Goal: Find specific page/section: Find specific page/section

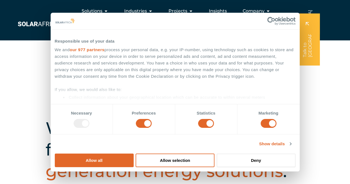
scroll to position [83, 0]
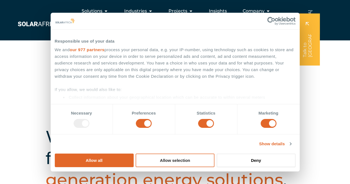
click at [214, 154] on button "Allow selection" at bounding box center [175, 161] width 79 height 14
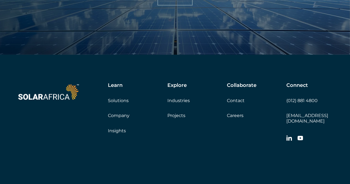
scroll to position [1853, 0]
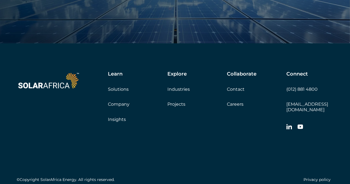
click at [115, 105] on link "Company" at bounding box center [119, 104] width 22 height 5
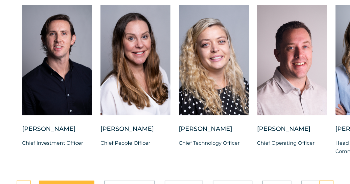
scroll to position [1462, 0]
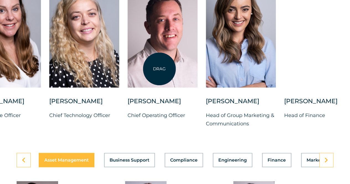
drag, startPoint x: 289, startPoint y: 71, endPoint x: 159, endPoint y: 69, distance: 129.4
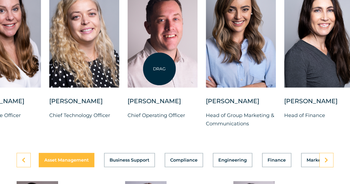
click at [159, 69] on div at bounding box center [163, 32] width 70 height 110
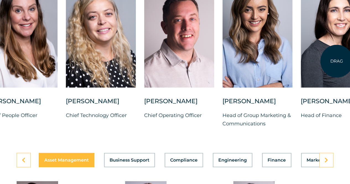
drag, startPoint x: 293, startPoint y: 69, endPoint x: 337, endPoint y: 61, distance: 44.4
click at [337, 61] on div at bounding box center [336, 32] width 70 height 110
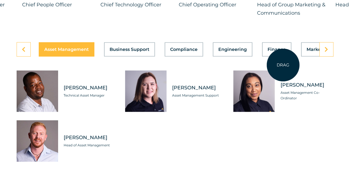
scroll to position [1600, 0]
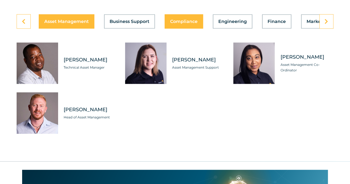
click at [182, 24] on span "Compliance" at bounding box center [183, 21] width 27 height 4
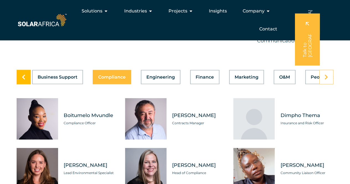
scroll to position [0, 79]
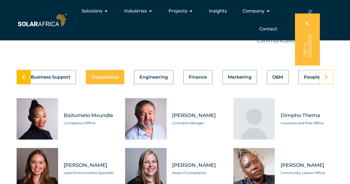
drag, startPoint x: 313, startPoint y: 88, endPoint x: 27, endPoint y: 85, distance: 286.5
click at [27, 85] on div "Asset Management Business Support Compliance Engineering Finance Marketing O&M …" at bounding box center [175, 179] width 317 height 219
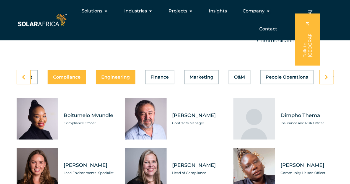
scroll to position [0, 126]
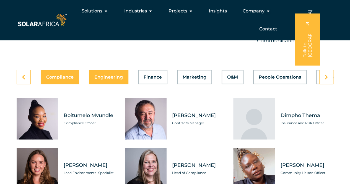
drag, startPoint x: 304, startPoint y: 87, endPoint x: 103, endPoint y: 85, distance: 201.1
click at [102, 84] on div "Asset Management Business Support Compliance Engineering Finance Marketing O&M …" at bounding box center [175, 77] width 317 height 14
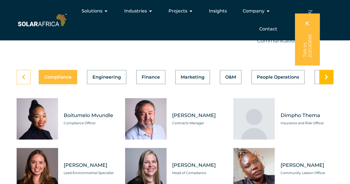
click at [329, 84] on link at bounding box center [326, 77] width 14 height 14
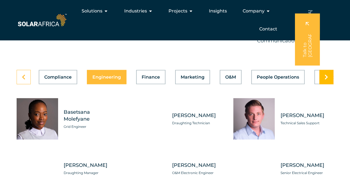
scroll to position [0, 18]
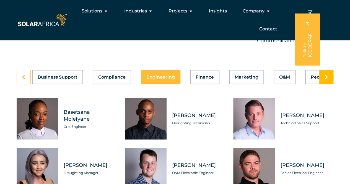
click at [329, 84] on link at bounding box center [326, 77] width 14 height 14
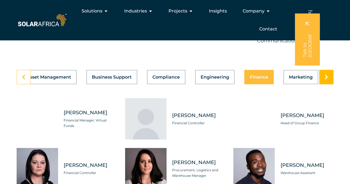
scroll to position [0, 0]
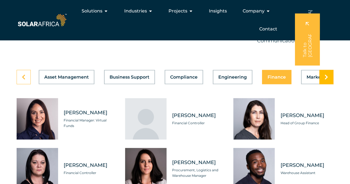
click at [329, 84] on link at bounding box center [326, 77] width 14 height 14
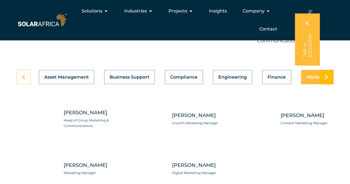
click at [329, 84] on link at bounding box center [326, 77] width 14 height 14
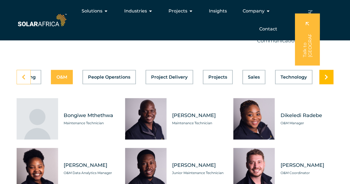
click at [329, 84] on link at bounding box center [326, 77] width 14 height 14
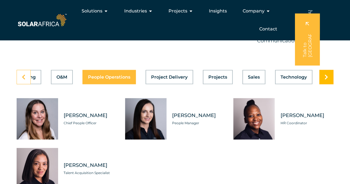
scroll to position [0, 295]
click at [329, 84] on link at bounding box center [326, 77] width 14 height 14
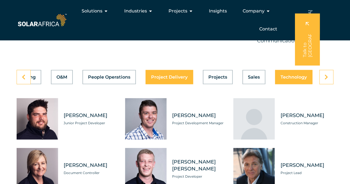
click at [297, 84] on button "Technology" at bounding box center [293, 77] width 37 height 14
click at [297, 84] on div "Asset Management Business Support Compliance Engineering Finance Marketing O&M …" at bounding box center [175, 77] width 317 height 14
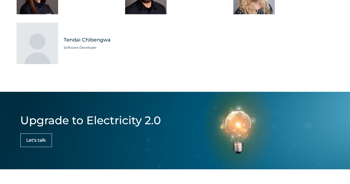
scroll to position [1766, 0]
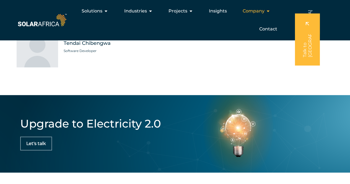
click at [266, 11] on icon "Menu" at bounding box center [268, 11] width 4 height 4
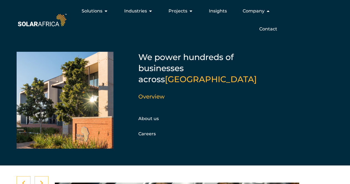
scroll to position [1794, 0]
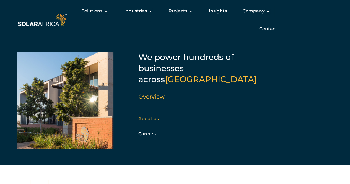
click at [149, 116] on link "About us" at bounding box center [148, 118] width 20 height 5
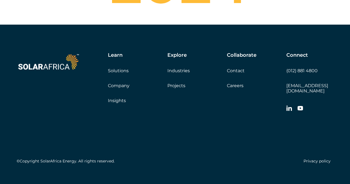
scroll to position [2040, 0]
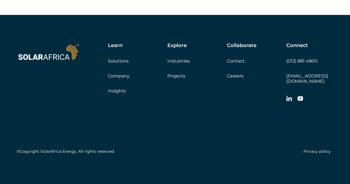
click at [238, 64] on link "Contact" at bounding box center [236, 60] width 18 height 5
